Goal: Task Accomplishment & Management: Manage account settings

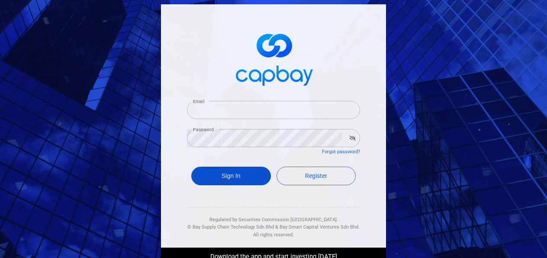
type input "[EMAIL_ADDRESS][DOMAIN_NAME]"
click at [224, 178] on button "Sign In" at bounding box center [231, 175] width 80 height 19
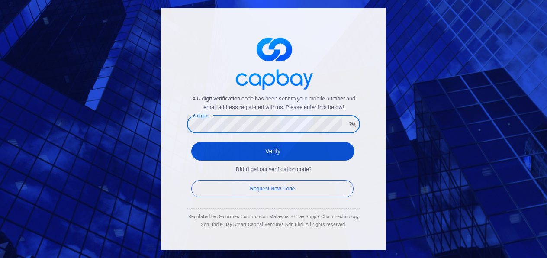
click at [218, 150] on button "Verify" at bounding box center [272, 151] width 163 height 19
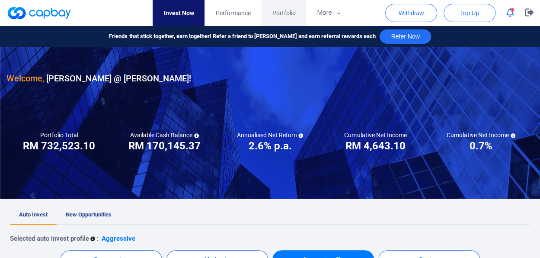
click at [275, 16] on span "Portfolio" at bounding box center [283, 13] width 23 height 10
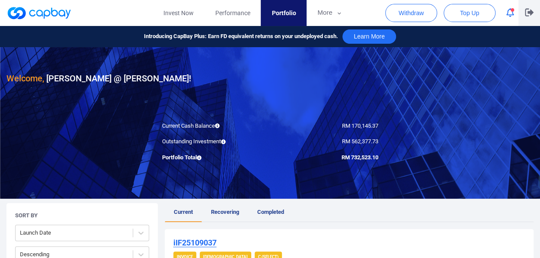
click at [528, 13] on icon "button" at bounding box center [529, 13] width 9 height 8
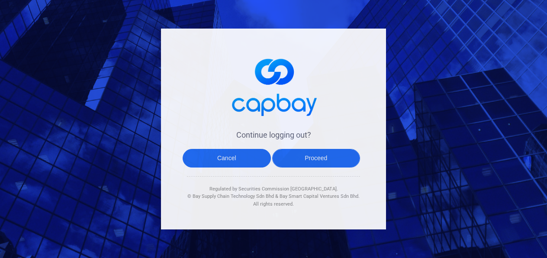
click at [317, 164] on button "Proceed" at bounding box center [316, 158] width 88 height 19
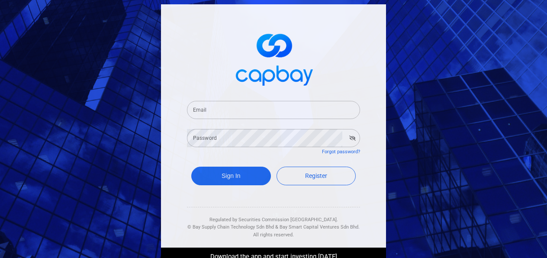
type input "[EMAIL_ADDRESS][DOMAIN_NAME]"
